Goal: Task Accomplishment & Management: Manage account settings

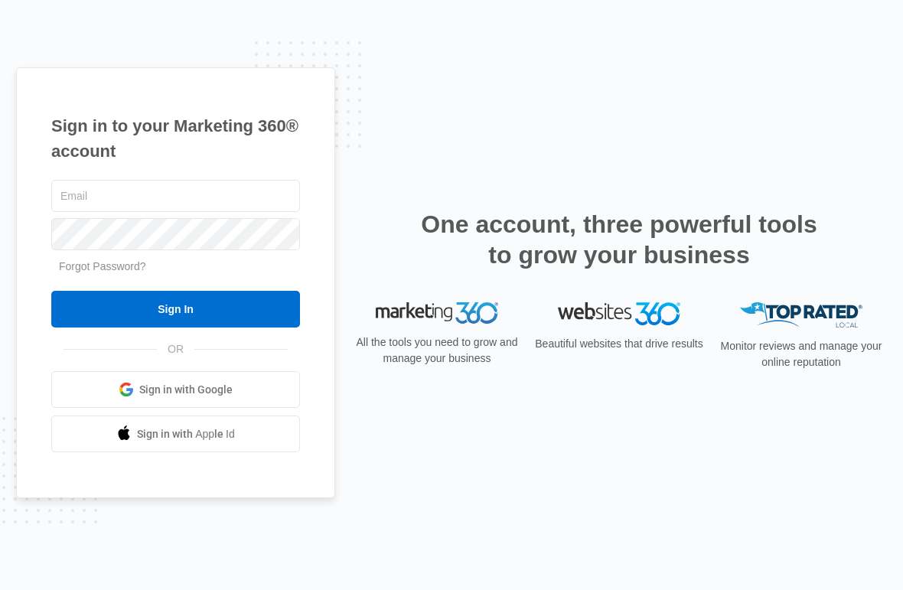
click at [211, 212] on input "text" at bounding box center [175, 196] width 249 height 32
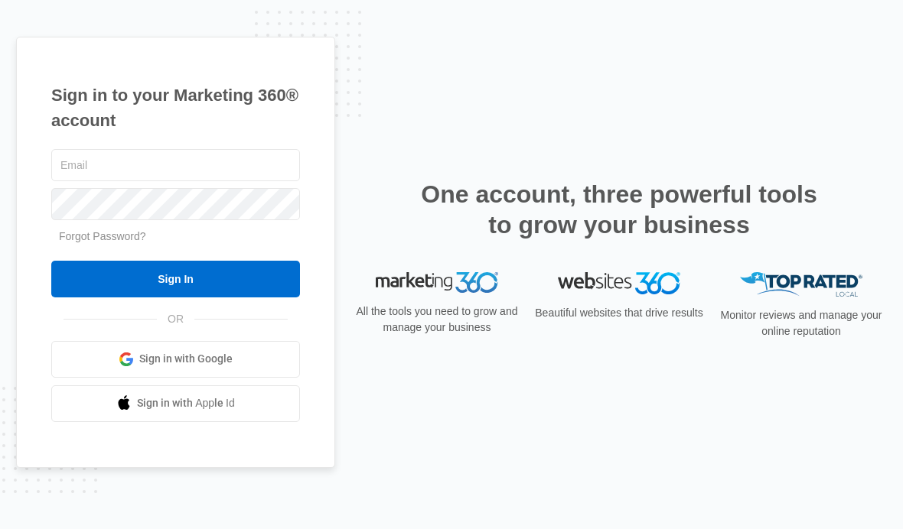
type input "[EMAIL_ADDRESS][DOMAIN_NAME]"
click at [103, 298] on input "Sign In" at bounding box center [175, 279] width 249 height 37
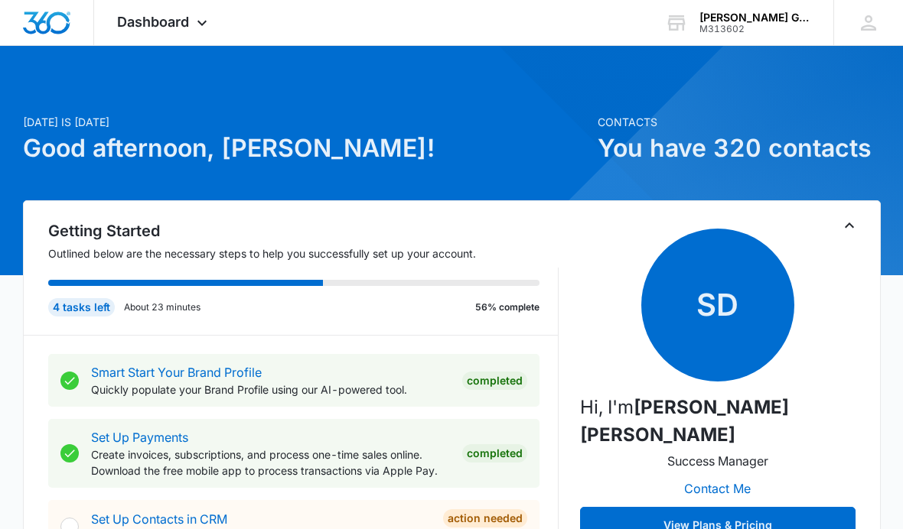
click at [176, 22] on span "Dashboard" at bounding box center [153, 22] width 72 height 16
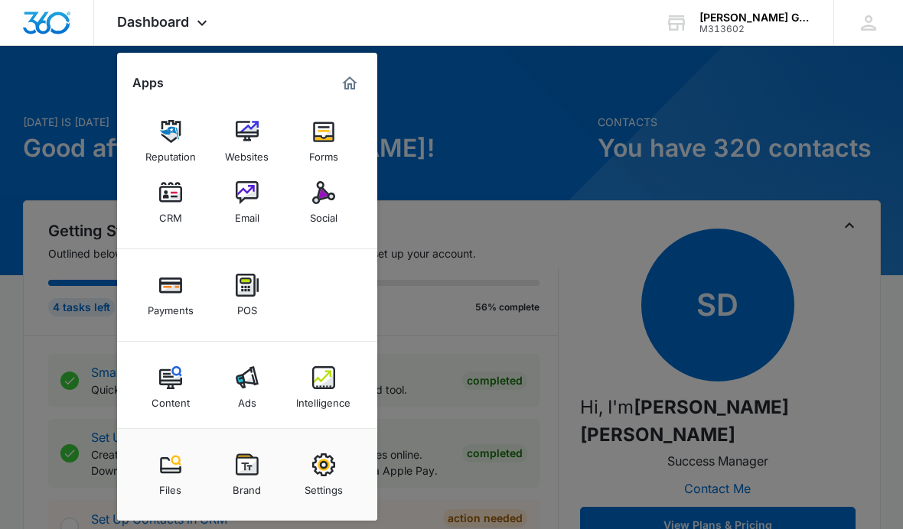
click at [173, 201] on img at bounding box center [170, 192] width 23 height 23
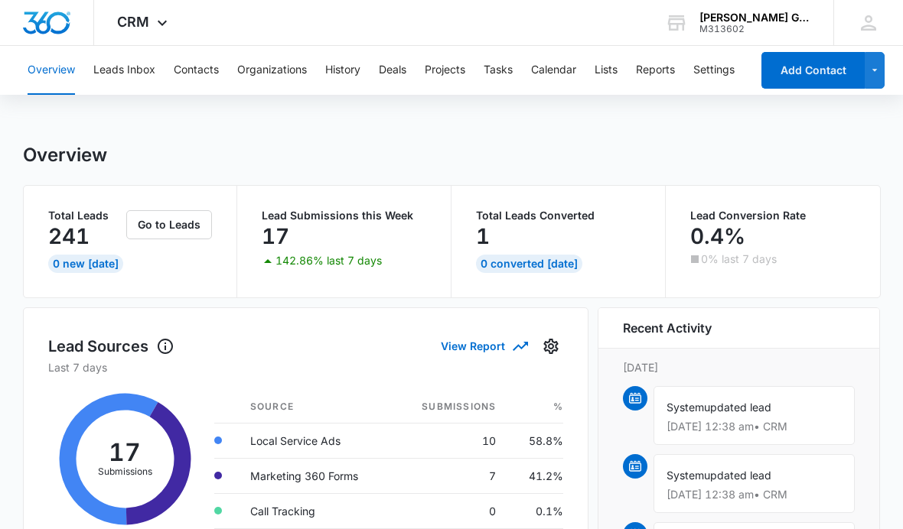
click at [132, 73] on button "Leads Inbox" at bounding box center [124, 70] width 62 height 49
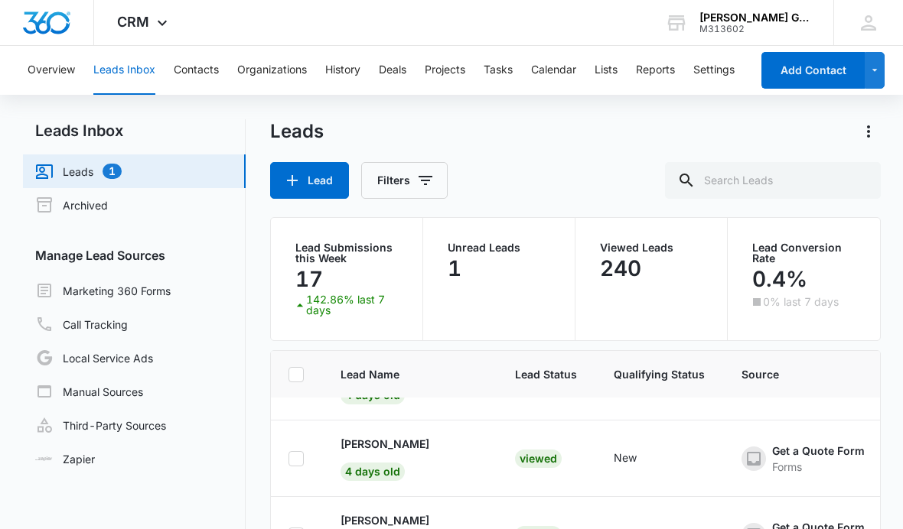
scroll to position [592, 7]
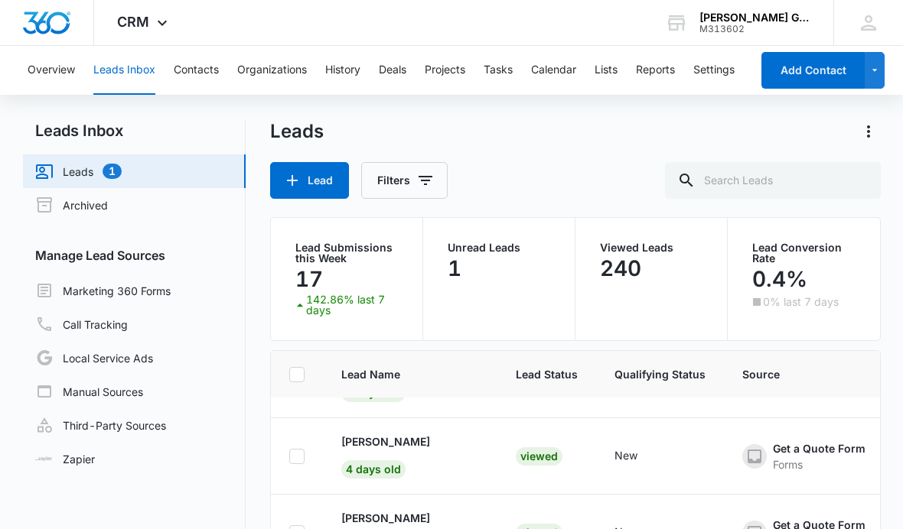
click at [416, 450] on p "[PERSON_NAME]" at bounding box center [385, 442] width 89 height 16
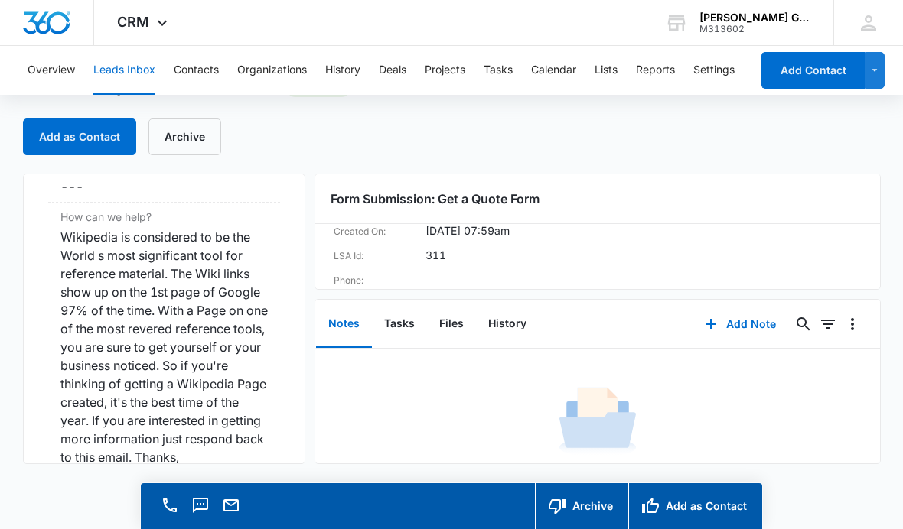
scroll to position [1321, 0]
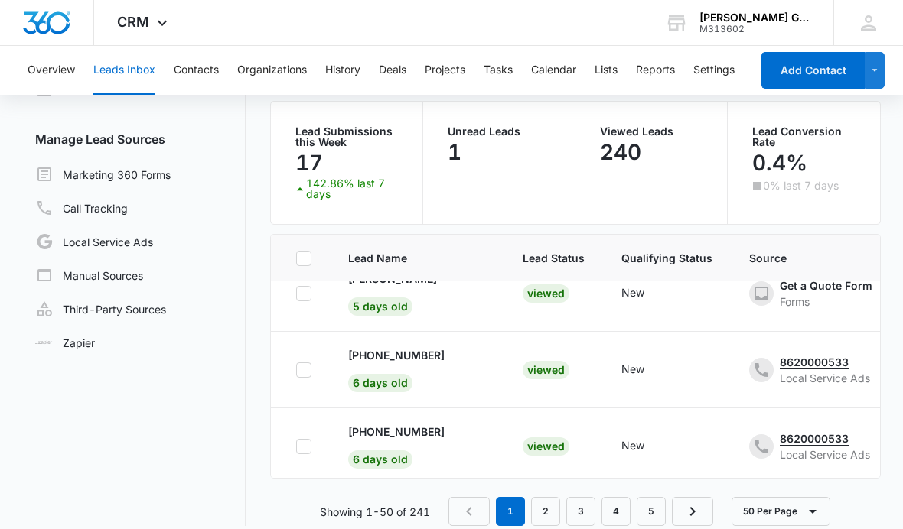
scroll to position [125, 0]
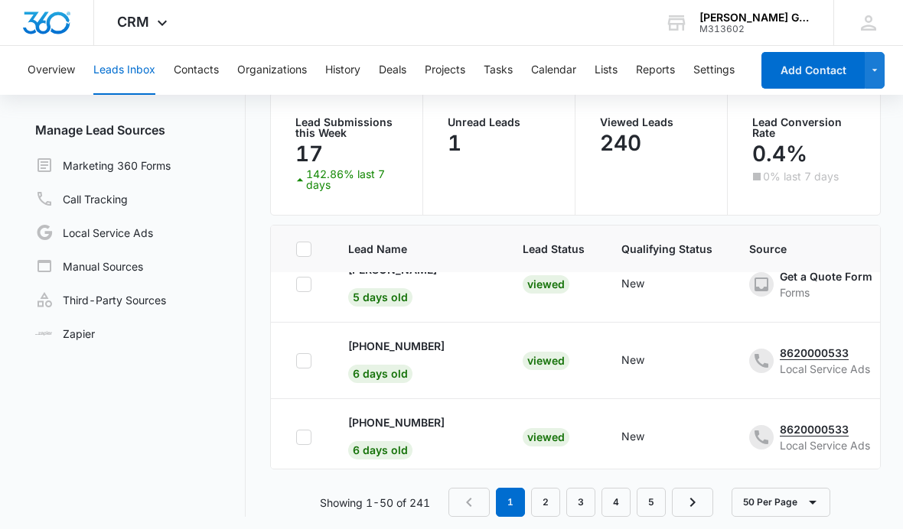
click at [794, 517] on button "50 Per Page" at bounding box center [780, 502] width 99 height 29
click at [803, 529] on button "50 Per Page" at bounding box center [793, 520] width 118 height 23
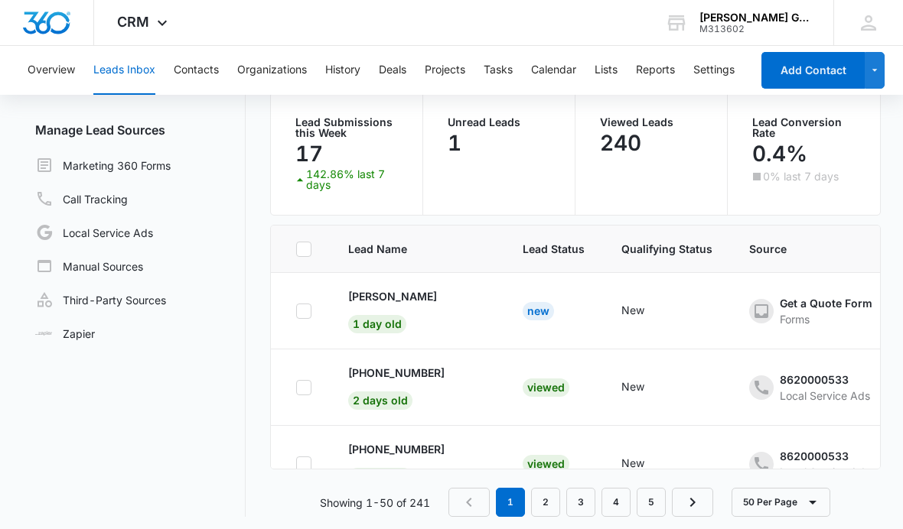
click at [808, 517] on div "Lead Name Lead Status Qualifying Status Source Special Notes Created Assigned T…" at bounding box center [575, 371] width 610 height 292
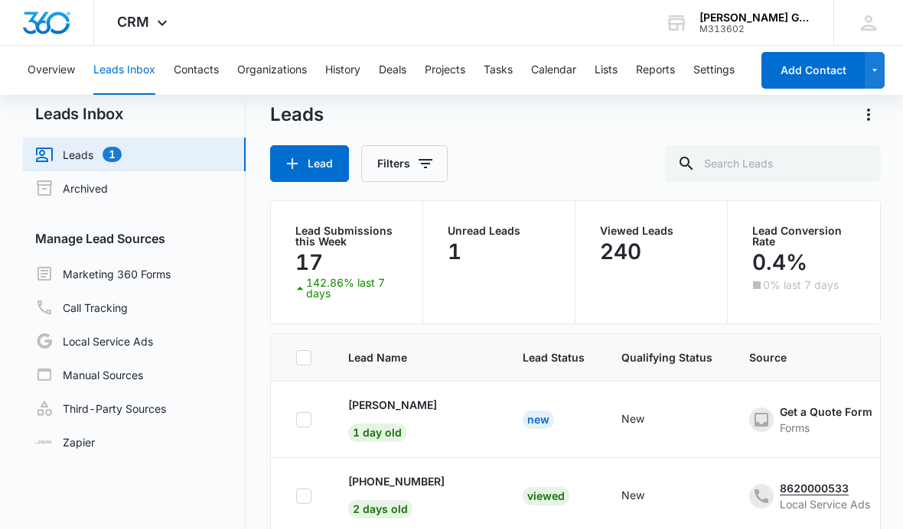
scroll to position [18, 0]
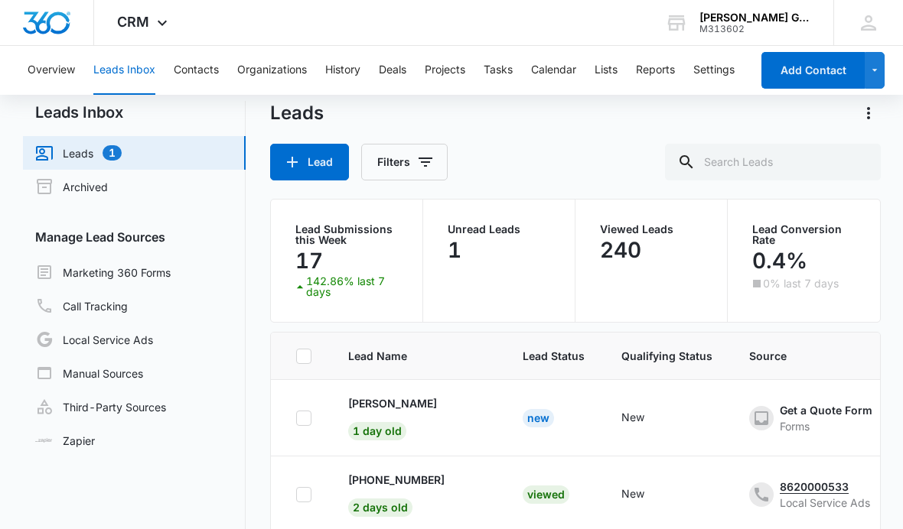
click at [415, 404] on p "[PERSON_NAME]" at bounding box center [392, 404] width 89 height 16
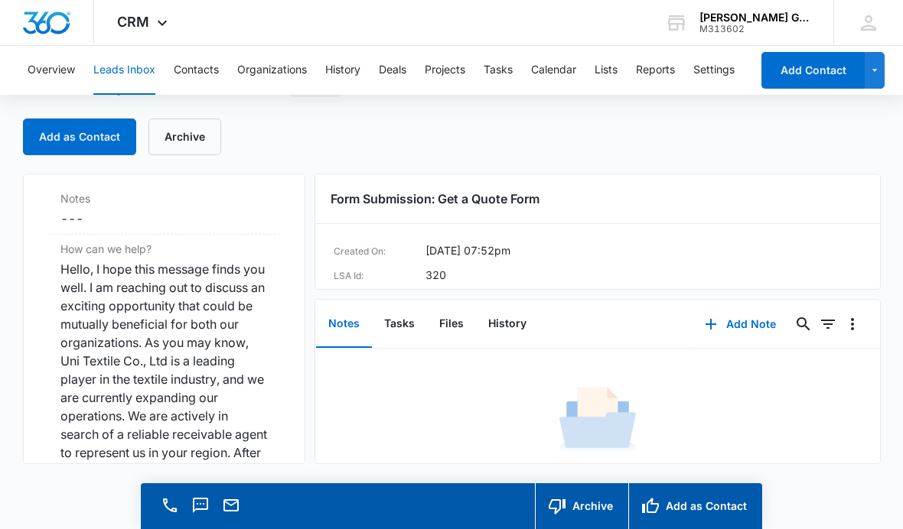
scroll to position [1290, 0]
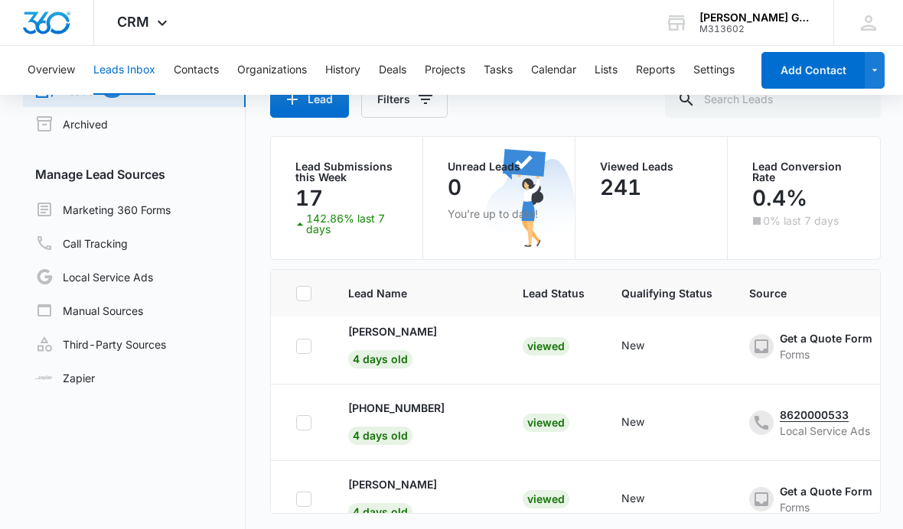
scroll to position [468, 0]
click at [396, 340] on p "[PERSON_NAME]" at bounding box center [392, 332] width 89 height 16
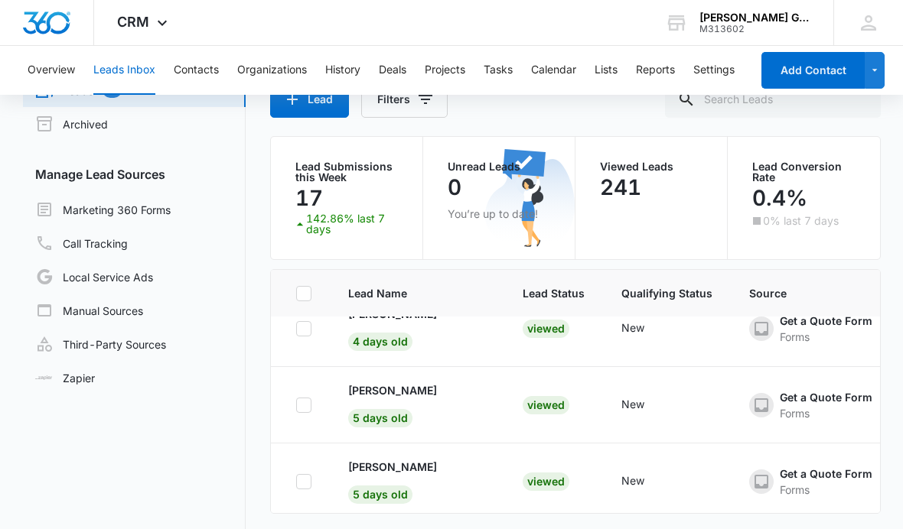
scroll to position [715, 0]
click at [380, 398] on td "Sue Luse 5 days old" at bounding box center [417, 405] width 174 height 76
click at [386, 399] on p "[PERSON_NAME]" at bounding box center [392, 390] width 89 height 16
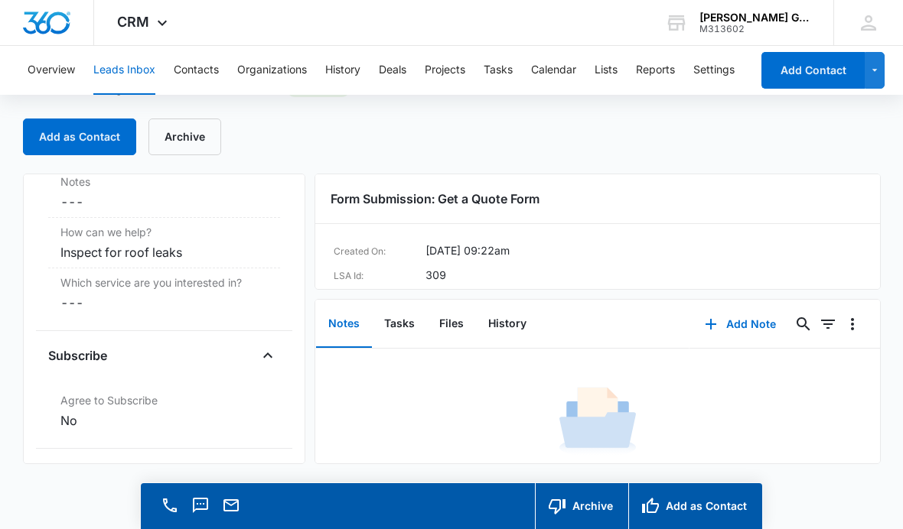
scroll to position [1307, 0]
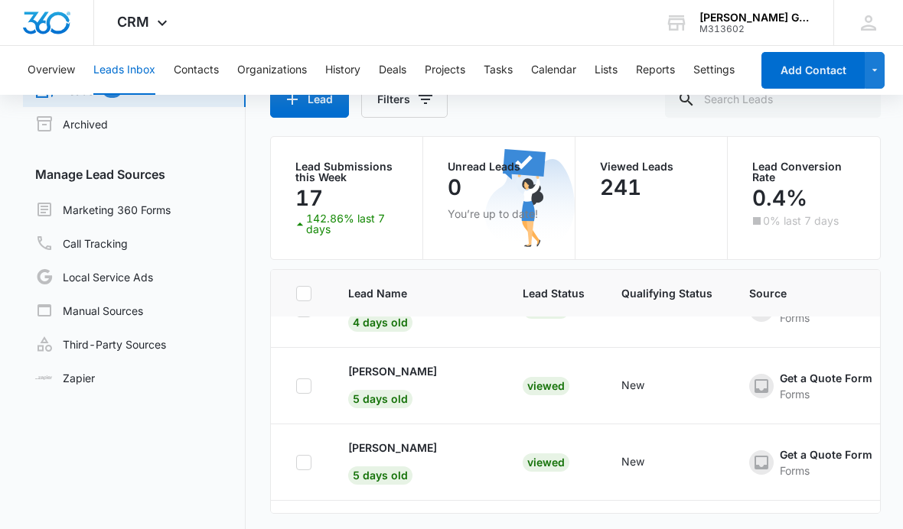
scroll to position [739, 0]
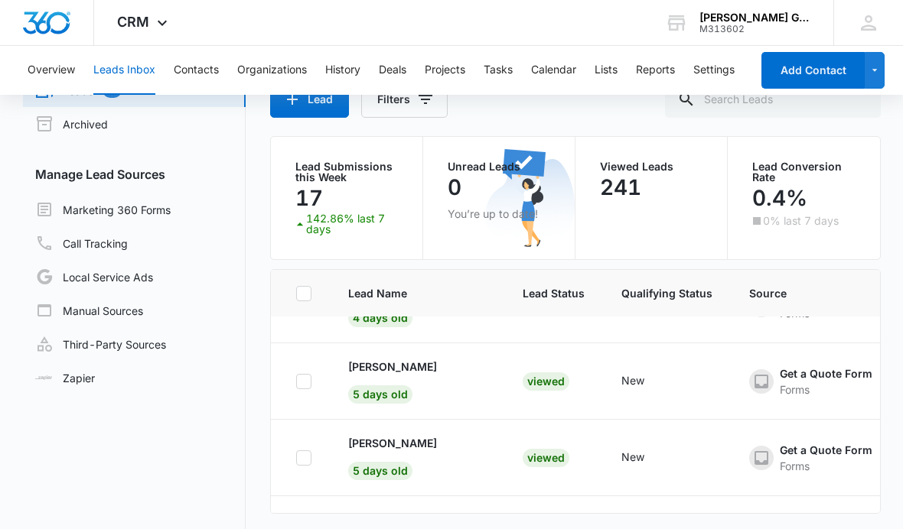
click at [410, 451] on p "[PERSON_NAME]" at bounding box center [392, 443] width 89 height 16
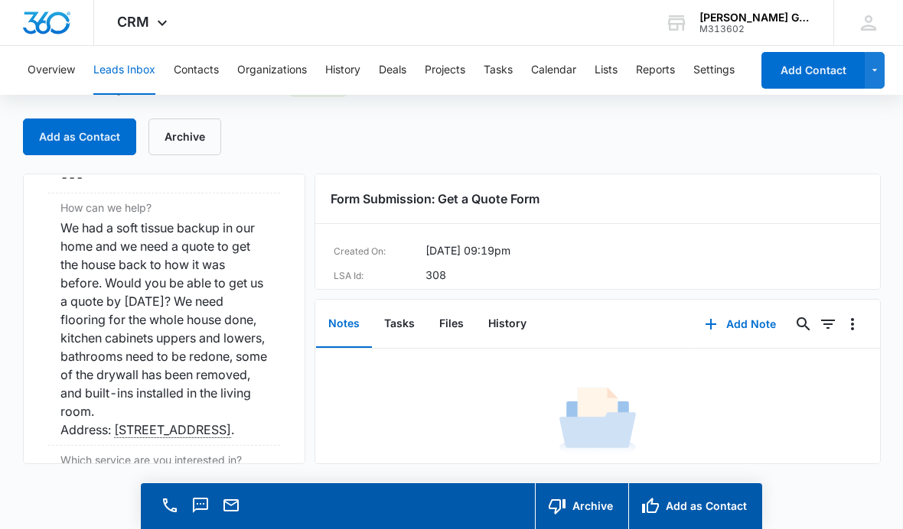
scroll to position [1333, 0]
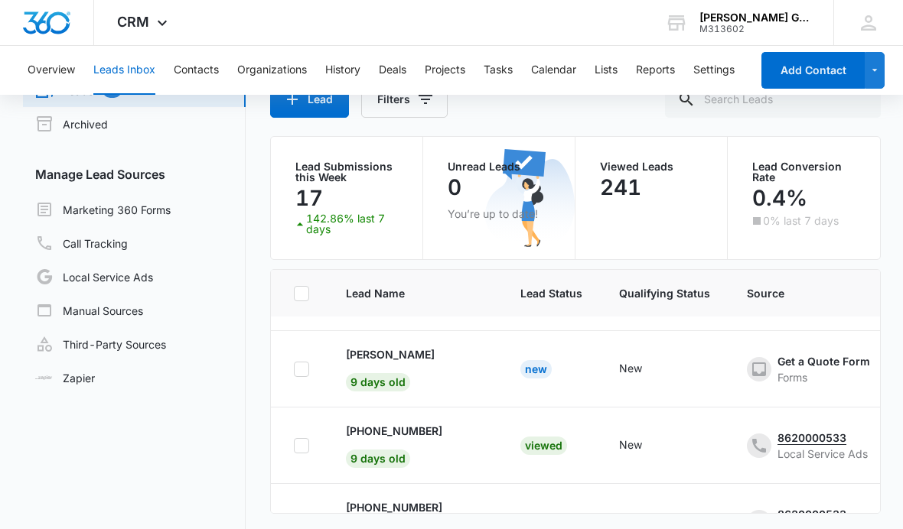
scroll to position [1065, 2]
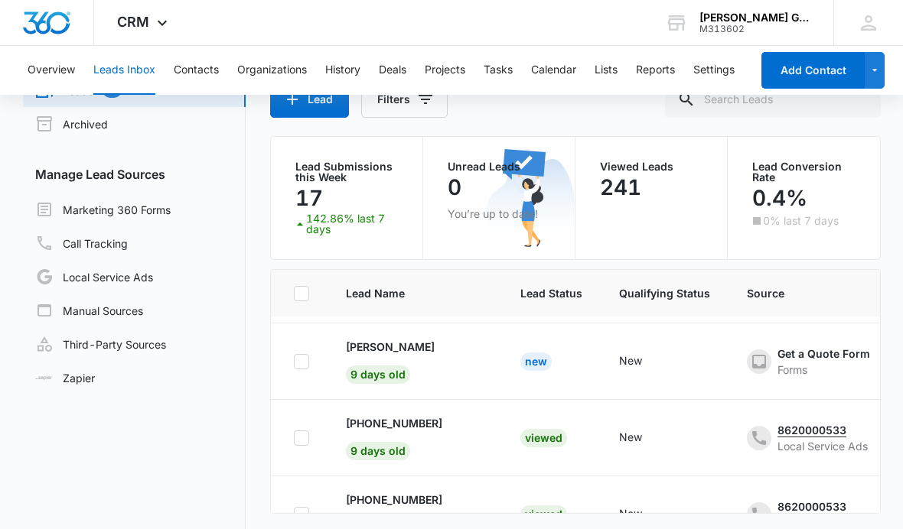
click at [417, 355] on p "[PERSON_NAME]" at bounding box center [390, 347] width 89 height 16
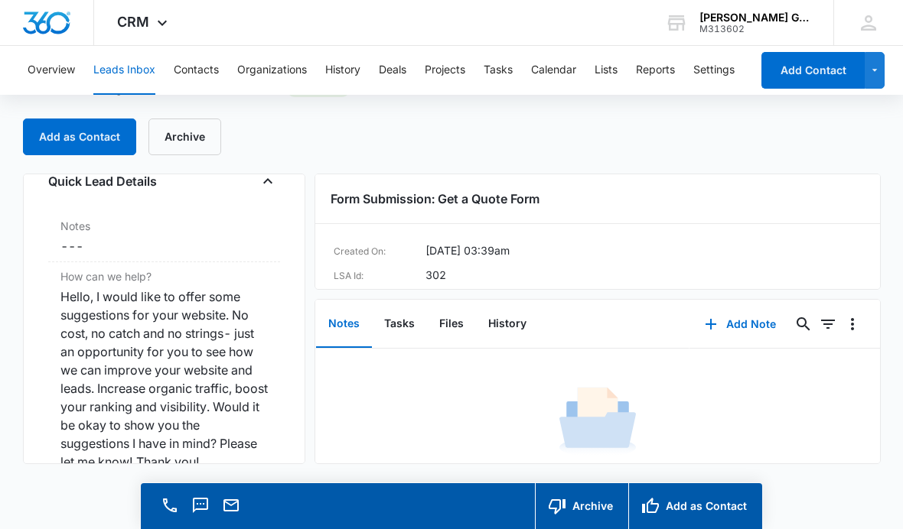
scroll to position [1263, 0]
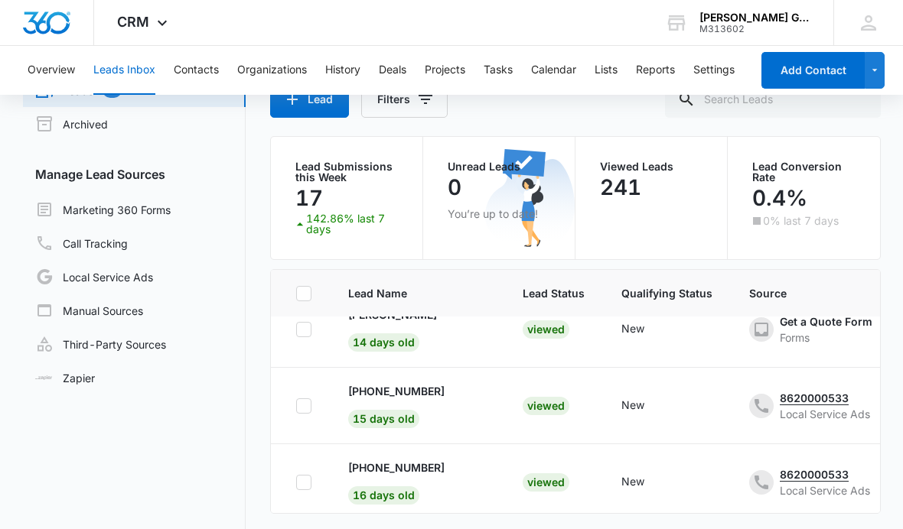
scroll to position [1326, 0]
click at [390, 323] on p "[PERSON_NAME]" at bounding box center [392, 315] width 89 height 16
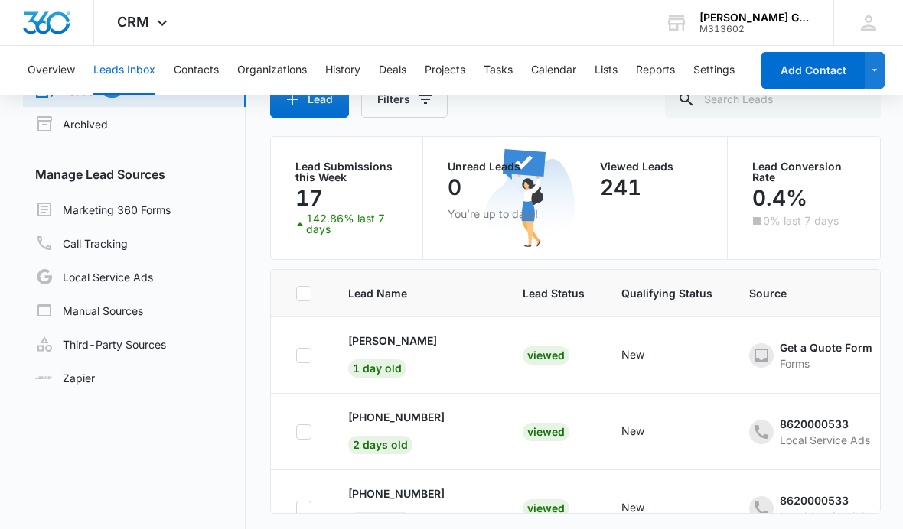
scroll to position [1326, 0]
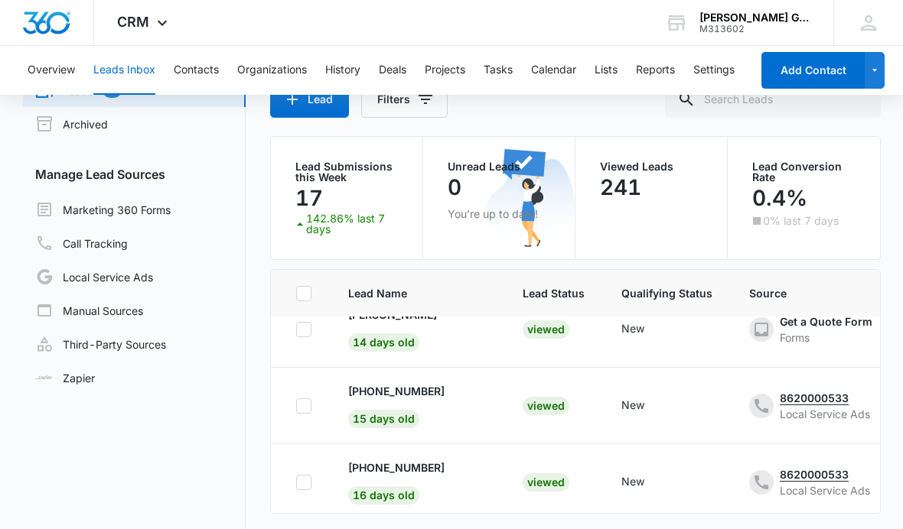
click at [565, 86] on button "Calendar" at bounding box center [553, 70] width 45 height 49
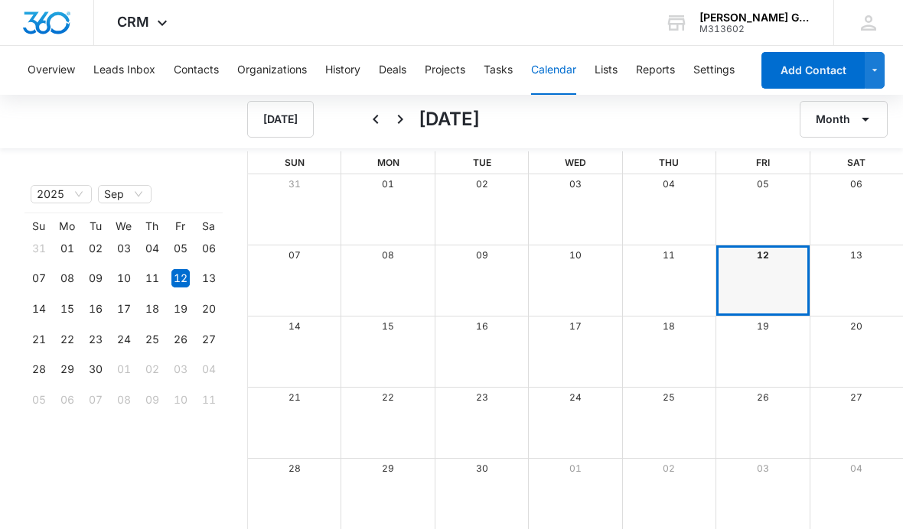
scroll to position [64, 0]
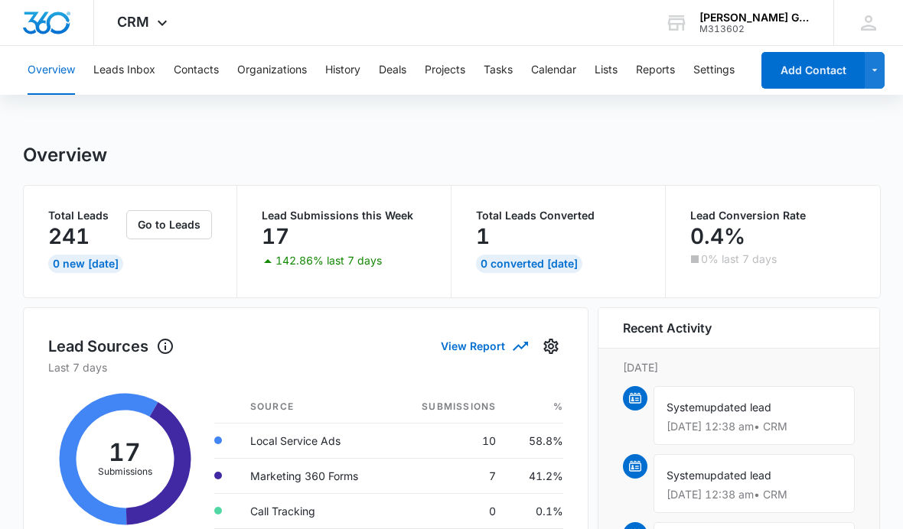
click at [143, 66] on button "Leads Inbox" at bounding box center [124, 70] width 62 height 49
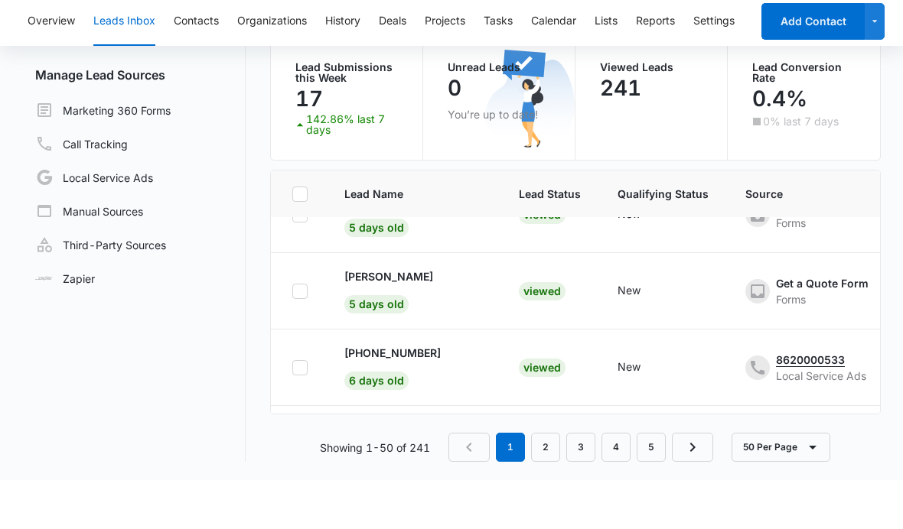
scroll to position [807, 4]
click at [414, 317] on p "[PERSON_NAME]" at bounding box center [388, 325] width 89 height 16
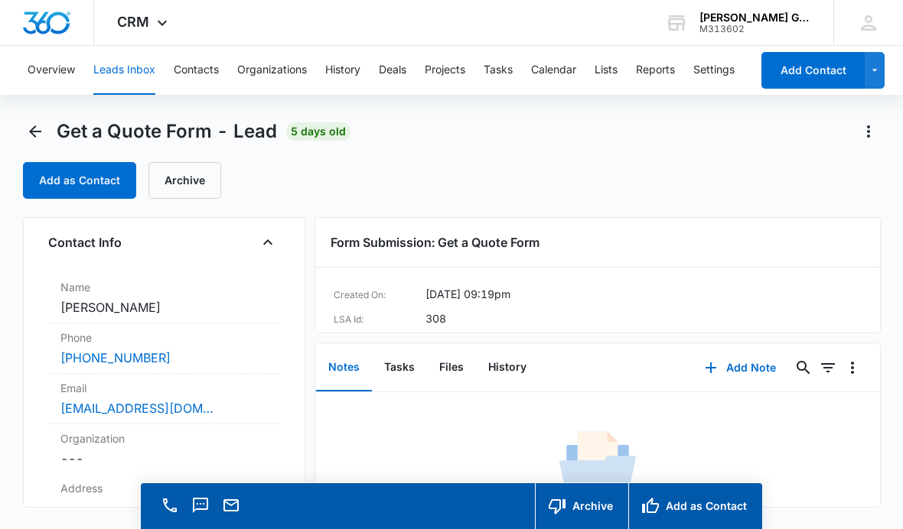
scroll to position [74, 0]
click at [174, 409] on link "[EMAIL_ADDRESS][DOMAIN_NAME]" at bounding box center [136, 411] width 153 height 18
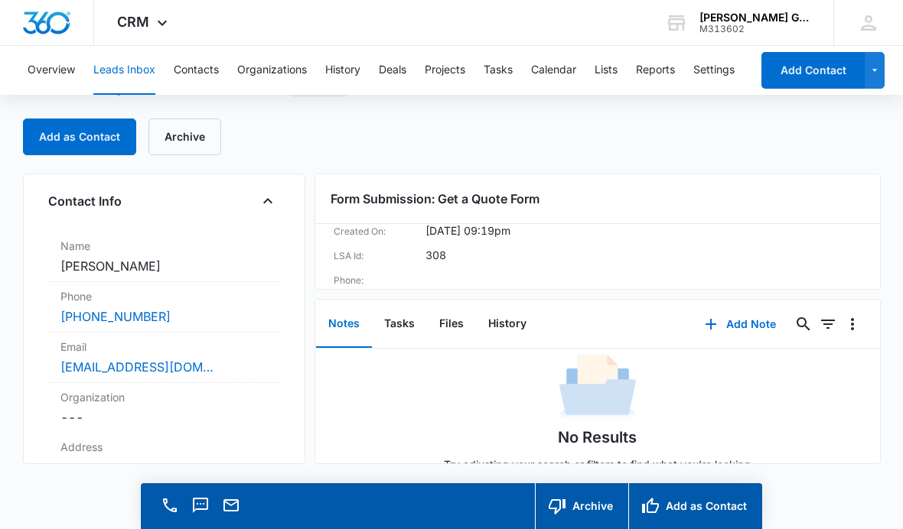
scroll to position [106, 0]
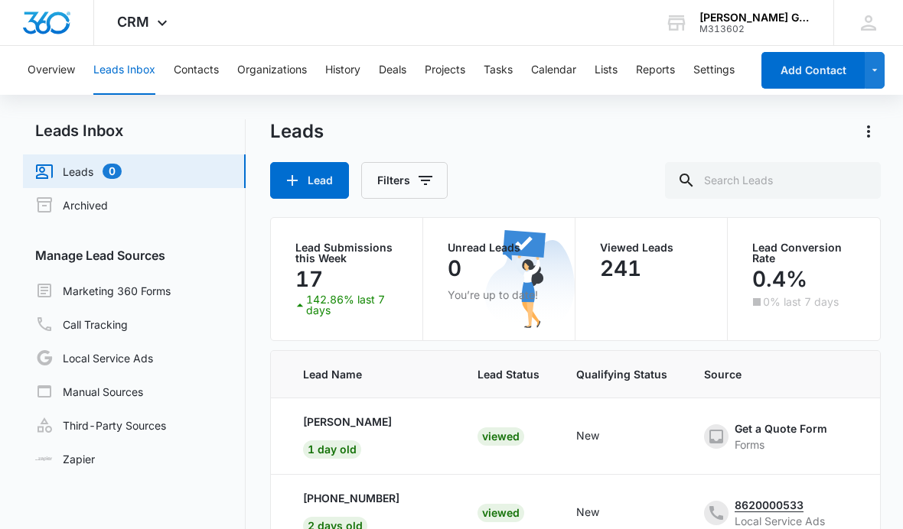
scroll to position [0, 44]
